Goal: Check status: Check status

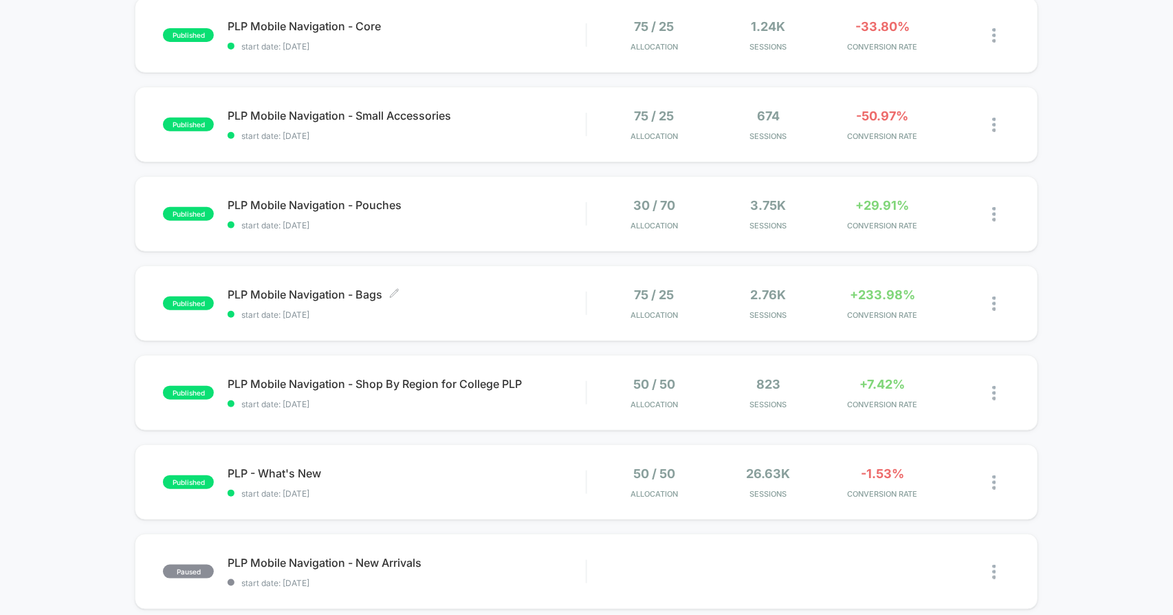
scroll to position [229, 0]
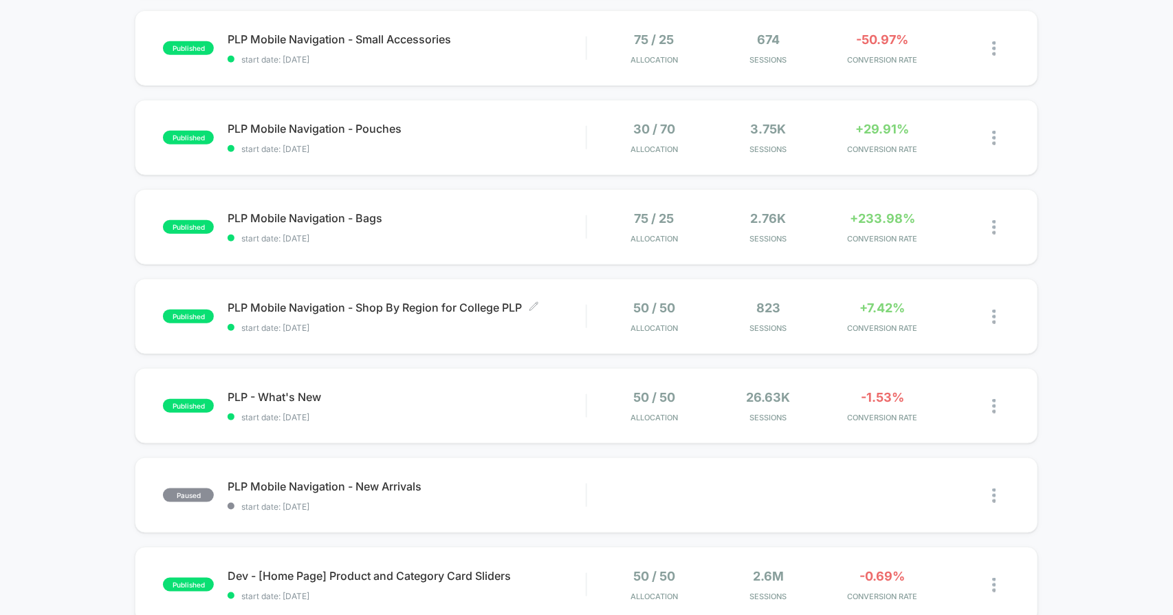
click at [424, 303] on span "PLP Mobile Navigation - Shop By Region for College PLP Click to edit experience…" at bounding box center [407, 308] width 358 height 14
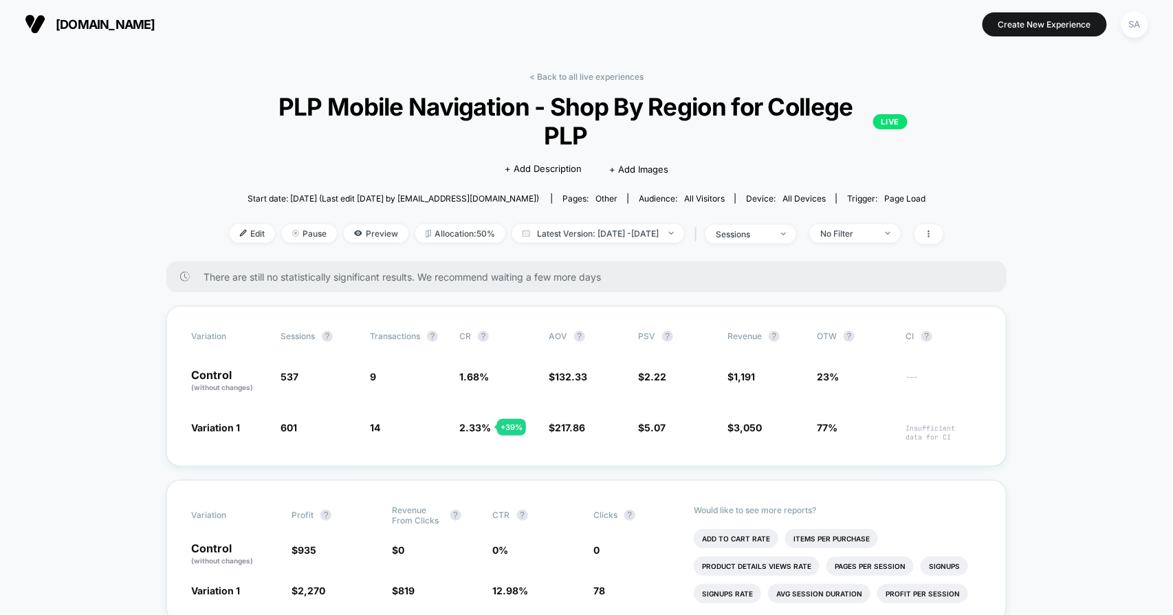
click at [351, 224] on span "Preview" at bounding box center [376, 233] width 65 height 19
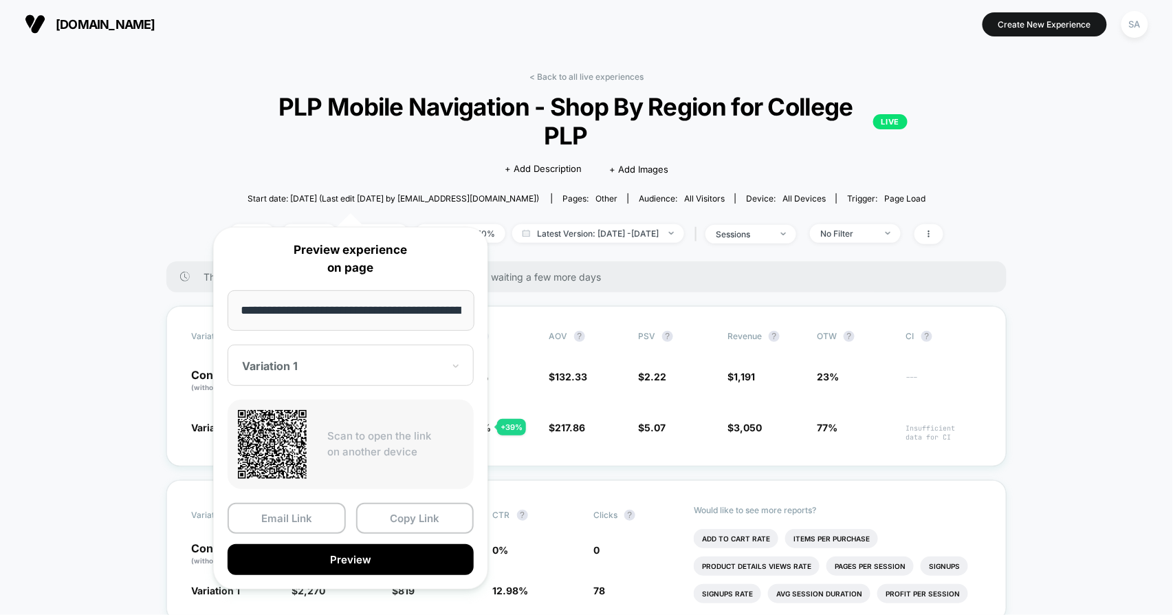
click at [378, 367] on div at bounding box center [342, 366] width 201 height 14
click at [333, 431] on div "CONTROL" at bounding box center [351, 438] width 232 height 25
click at [351, 551] on button "Preview" at bounding box center [351, 559] width 246 height 31
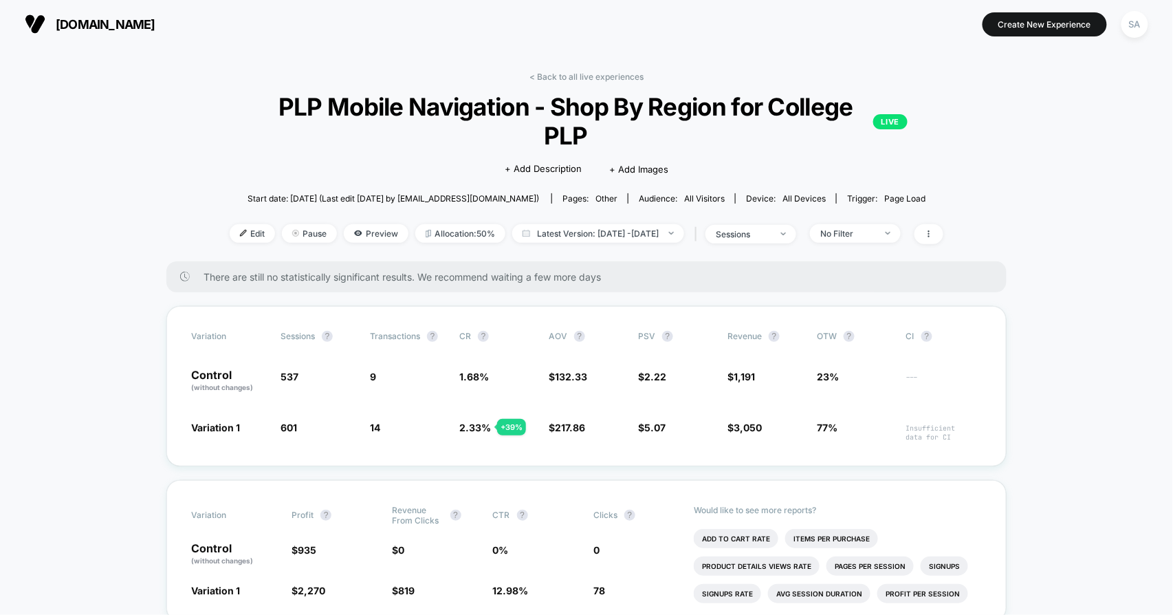
click at [352, 224] on span "Preview" at bounding box center [376, 233] width 65 height 19
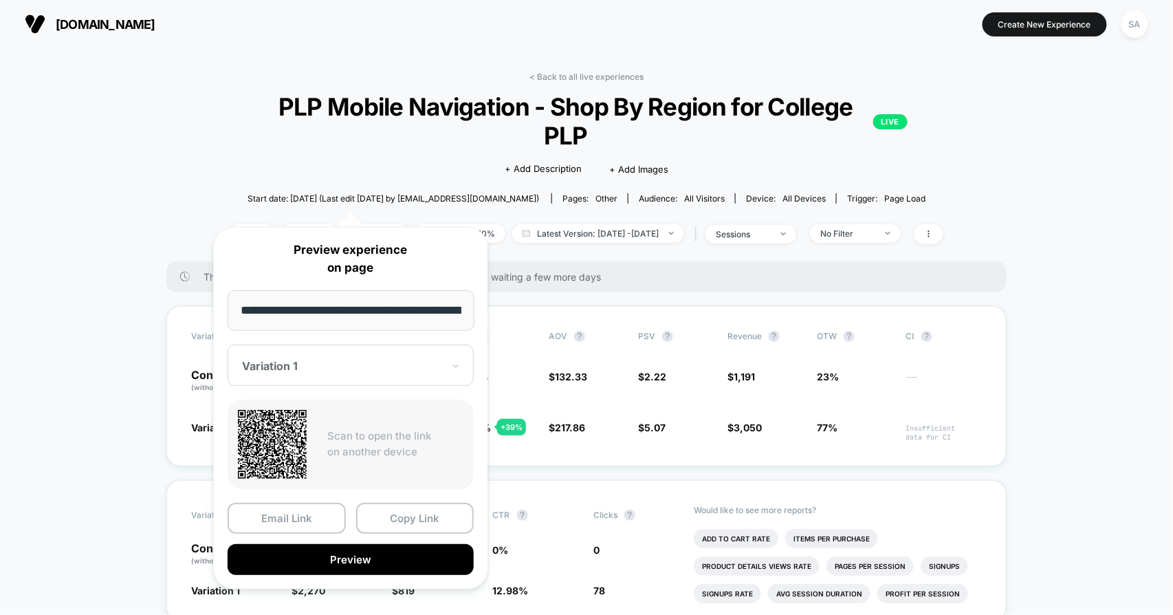
click at [319, 559] on button "Preview" at bounding box center [351, 559] width 246 height 31
